Goal: Task Accomplishment & Management: Use online tool/utility

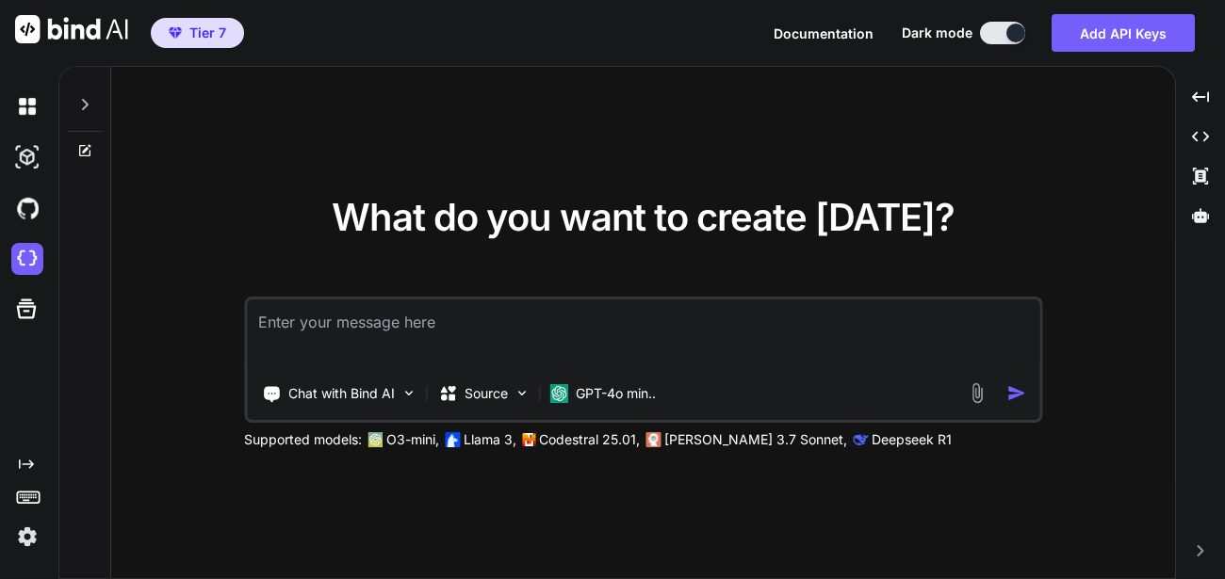
click at [31, 534] on img at bounding box center [27, 537] width 32 height 32
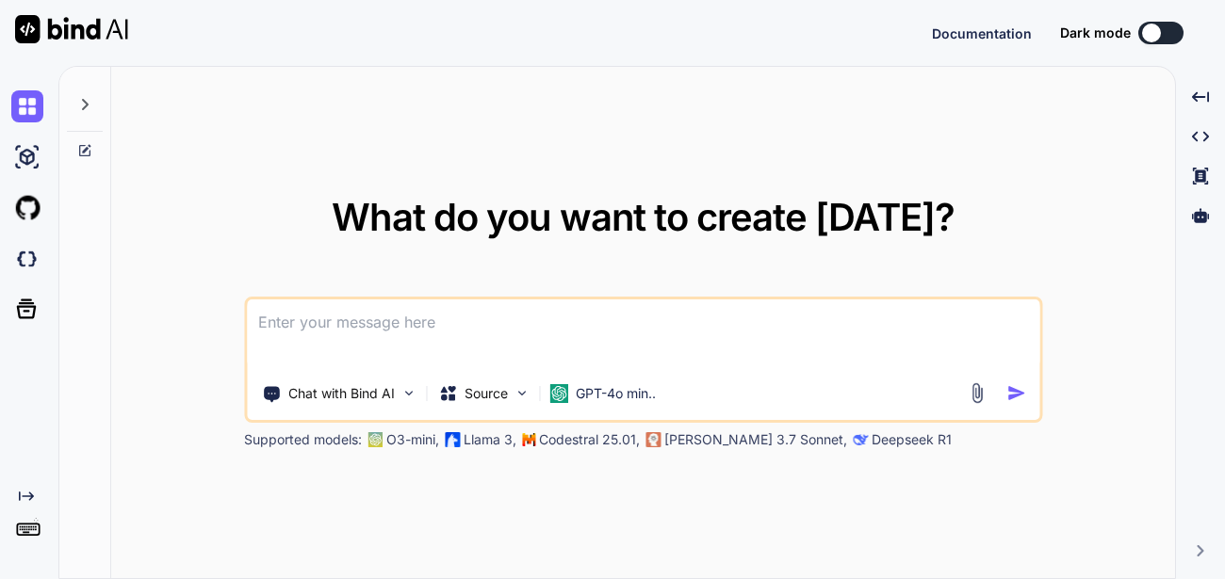
type textarea "x"
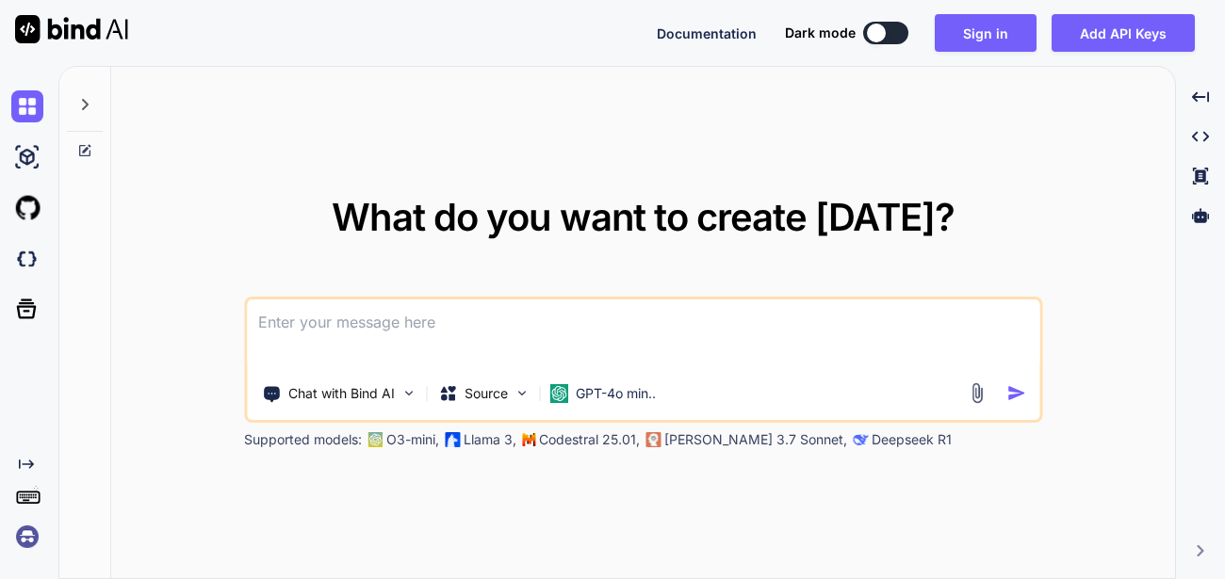
click at [24, 542] on img at bounding box center [27, 537] width 32 height 32
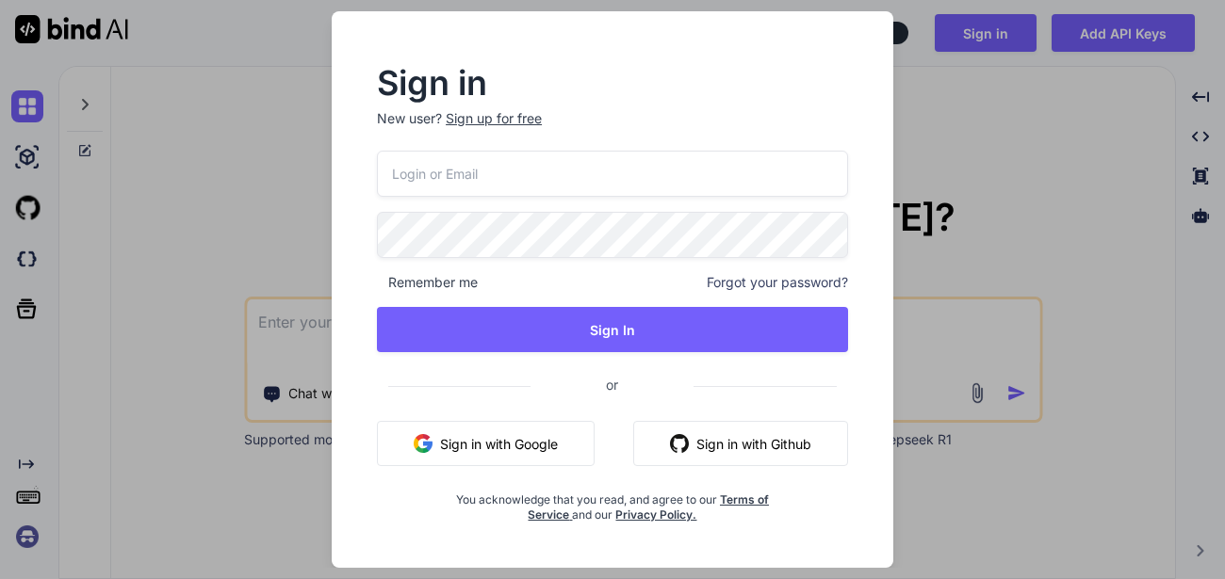
click at [489, 165] on input "email" at bounding box center [612, 174] width 471 height 46
type input "[EMAIL_ADDRESS][DOMAIN_NAME]"
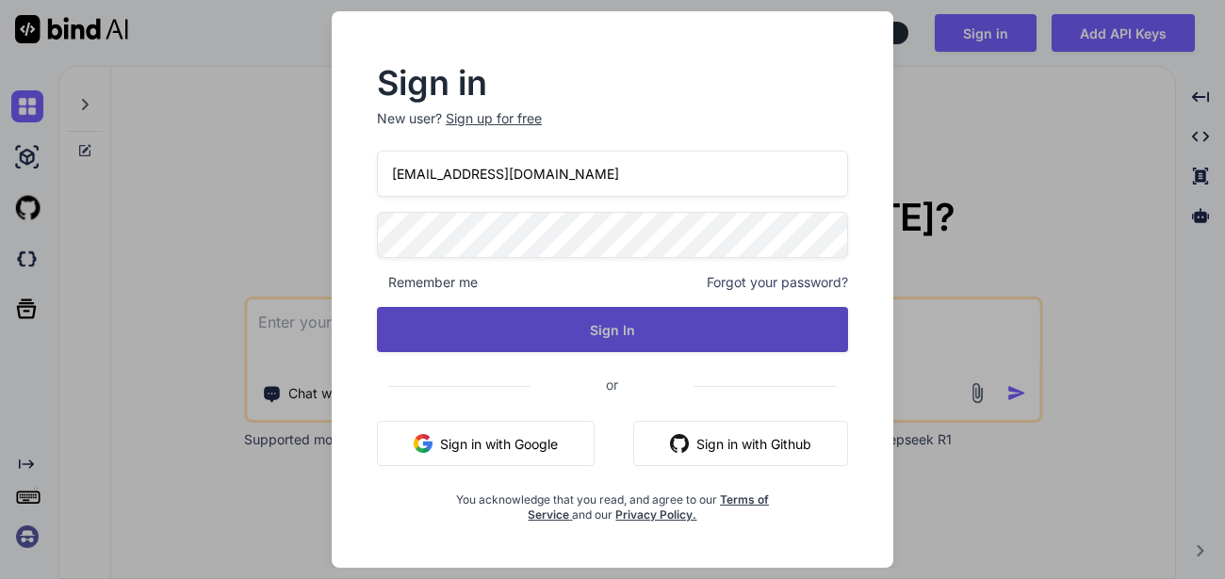
click at [572, 321] on button "Sign In" at bounding box center [612, 329] width 471 height 45
click at [589, 323] on button "Sign In" at bounding box center [612, 329] width 471 height 45
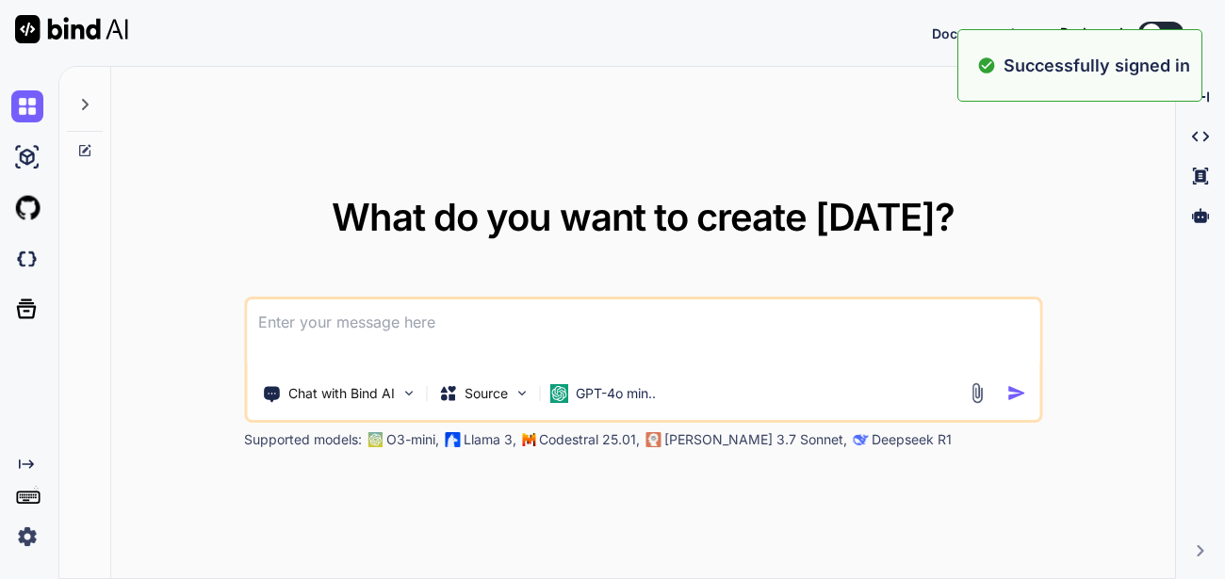
type textarea "x"
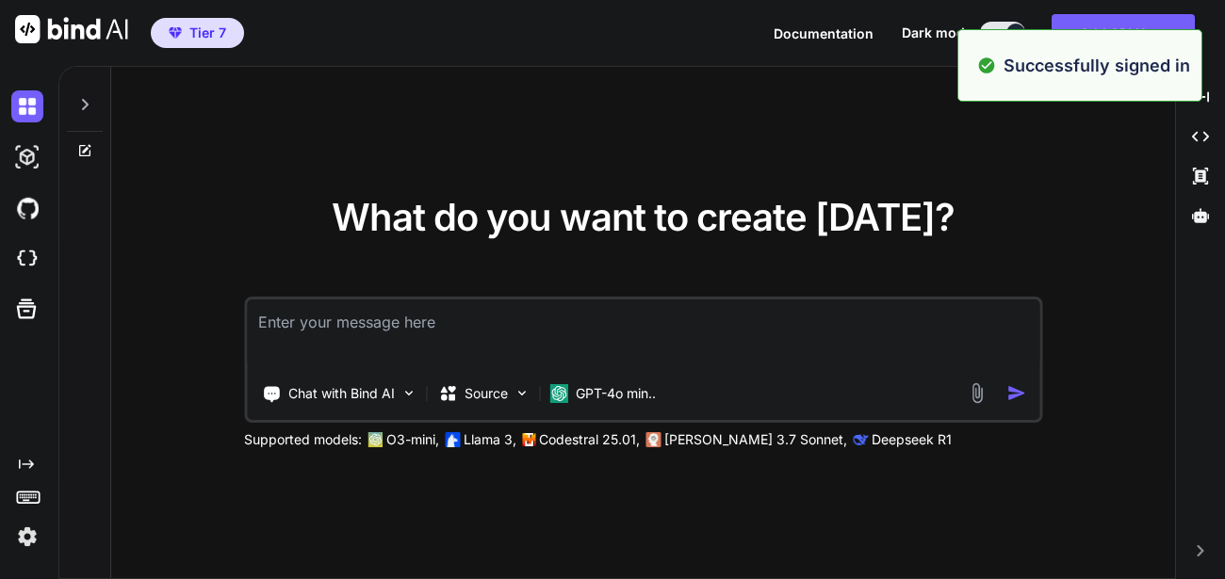
click at [20, 533] on img at bounding box center [27, 537] width 32 height 32
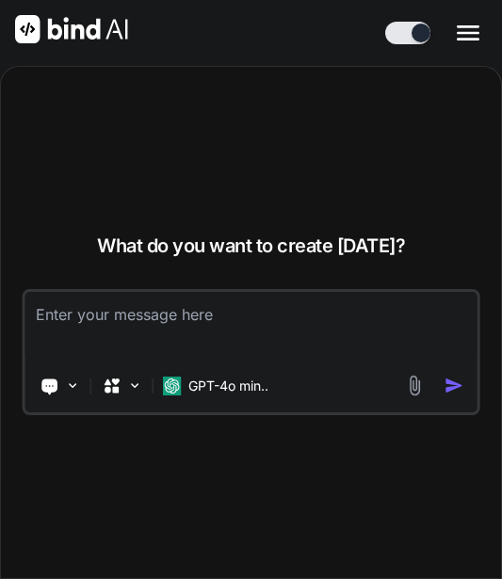
type textarea "x"
